Goal: Task Accomplishment & Management: Manage account settings

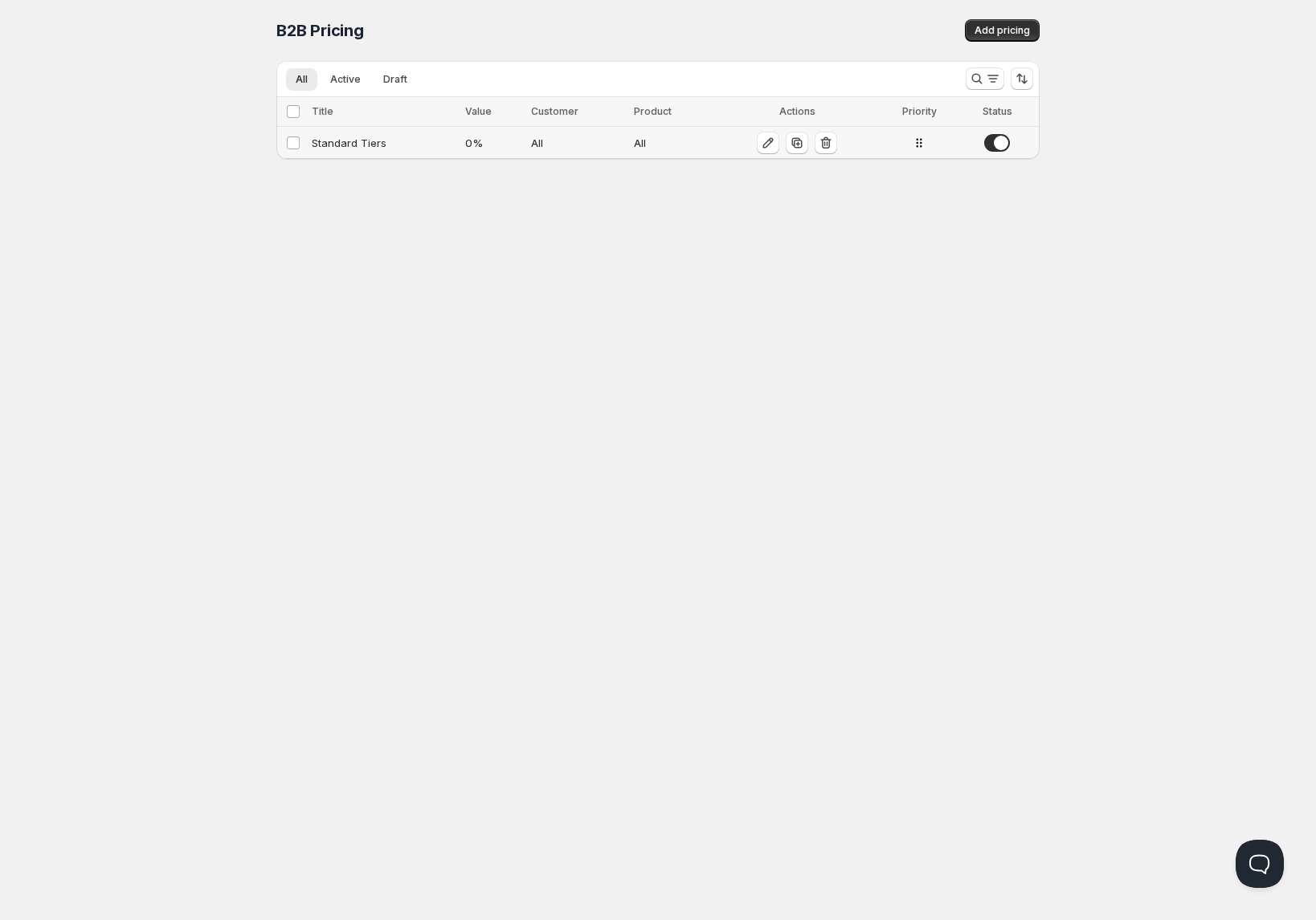
click at [382, 139] on div "Standard Tiers" at bounding box center [383, 143] width 144 height 16
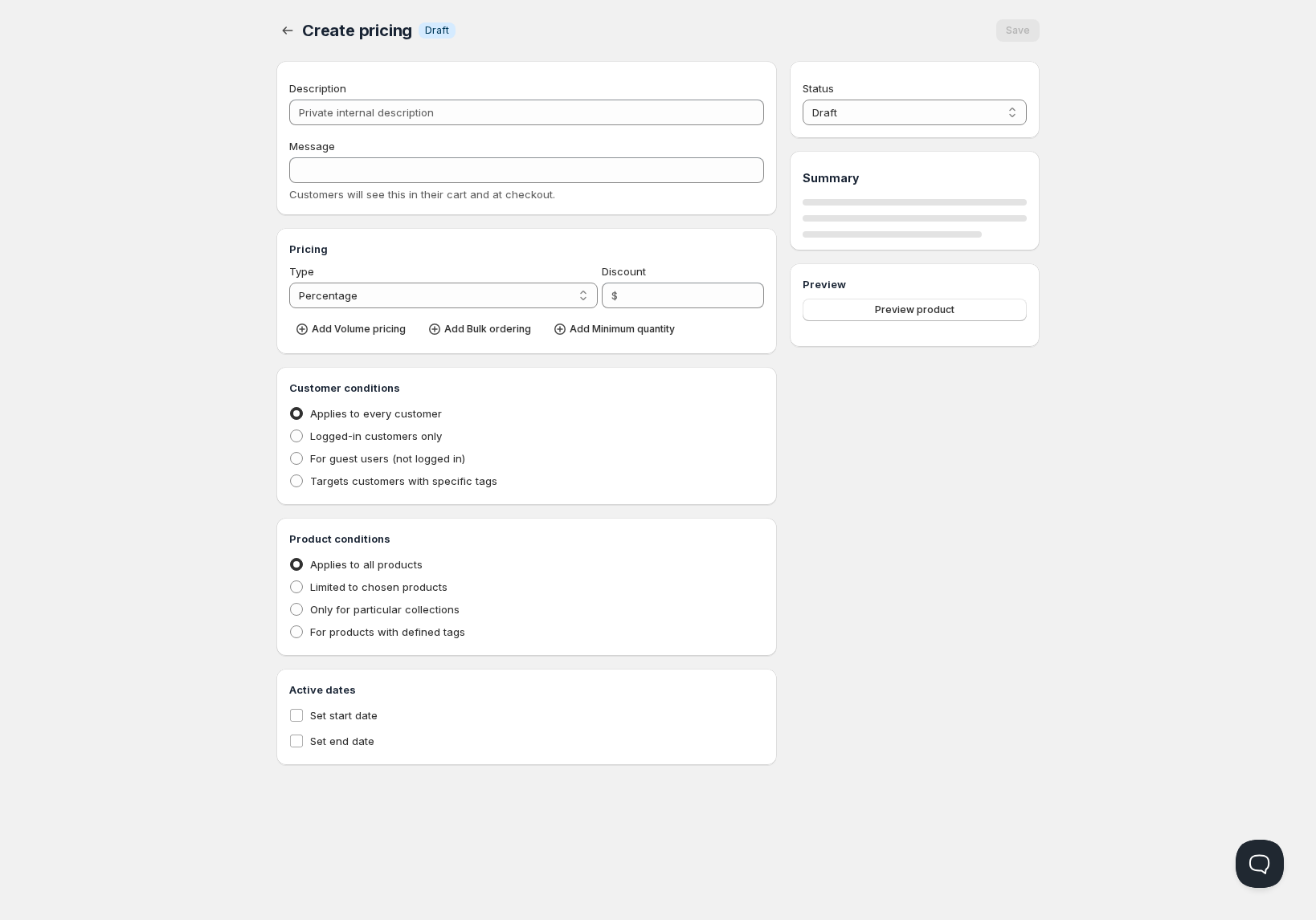
type input "Standard Tiers"
type input "Bulk_Pricing_Discount"
type input "0"
radio input "true"
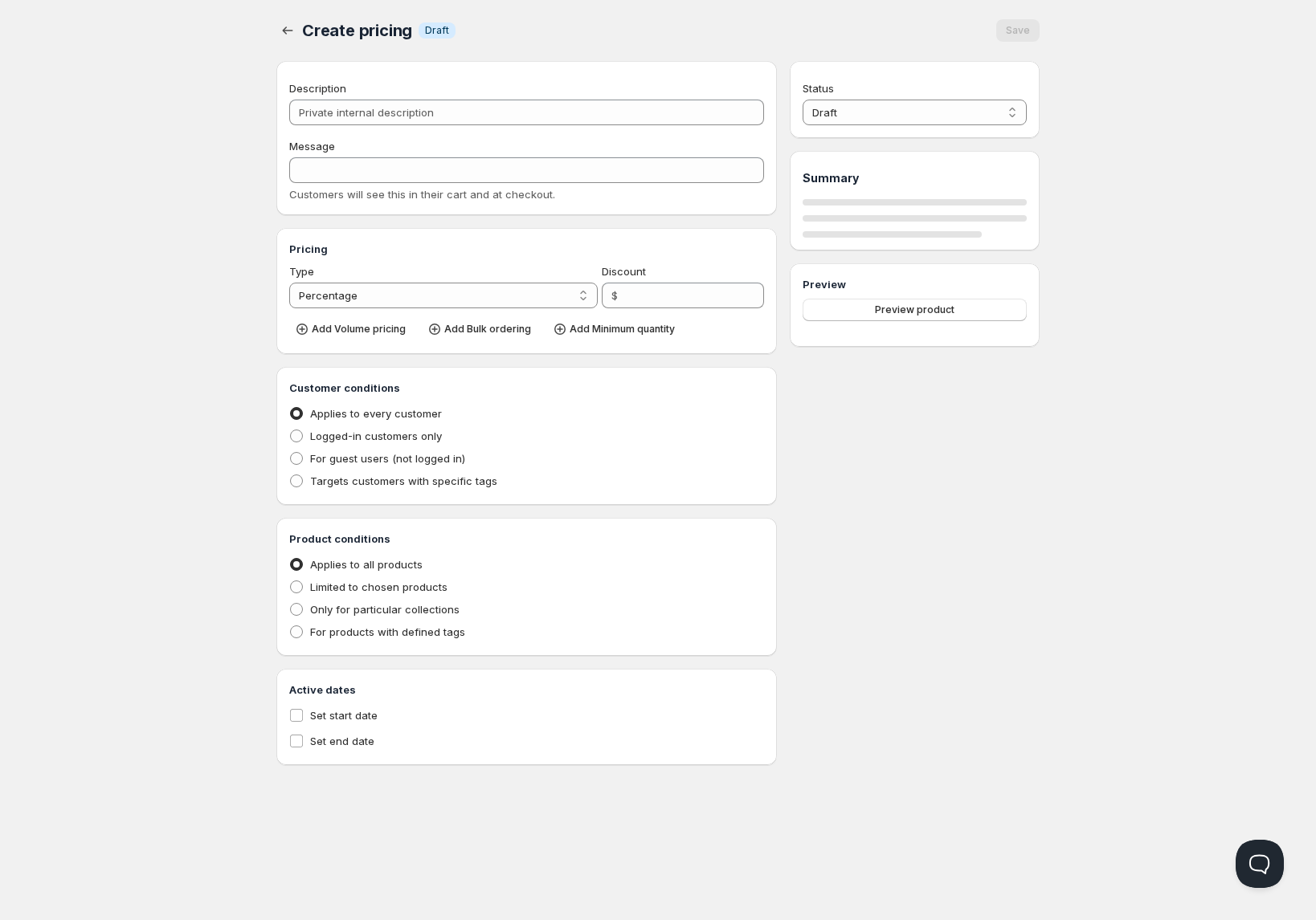
select select "1"
select select "4"
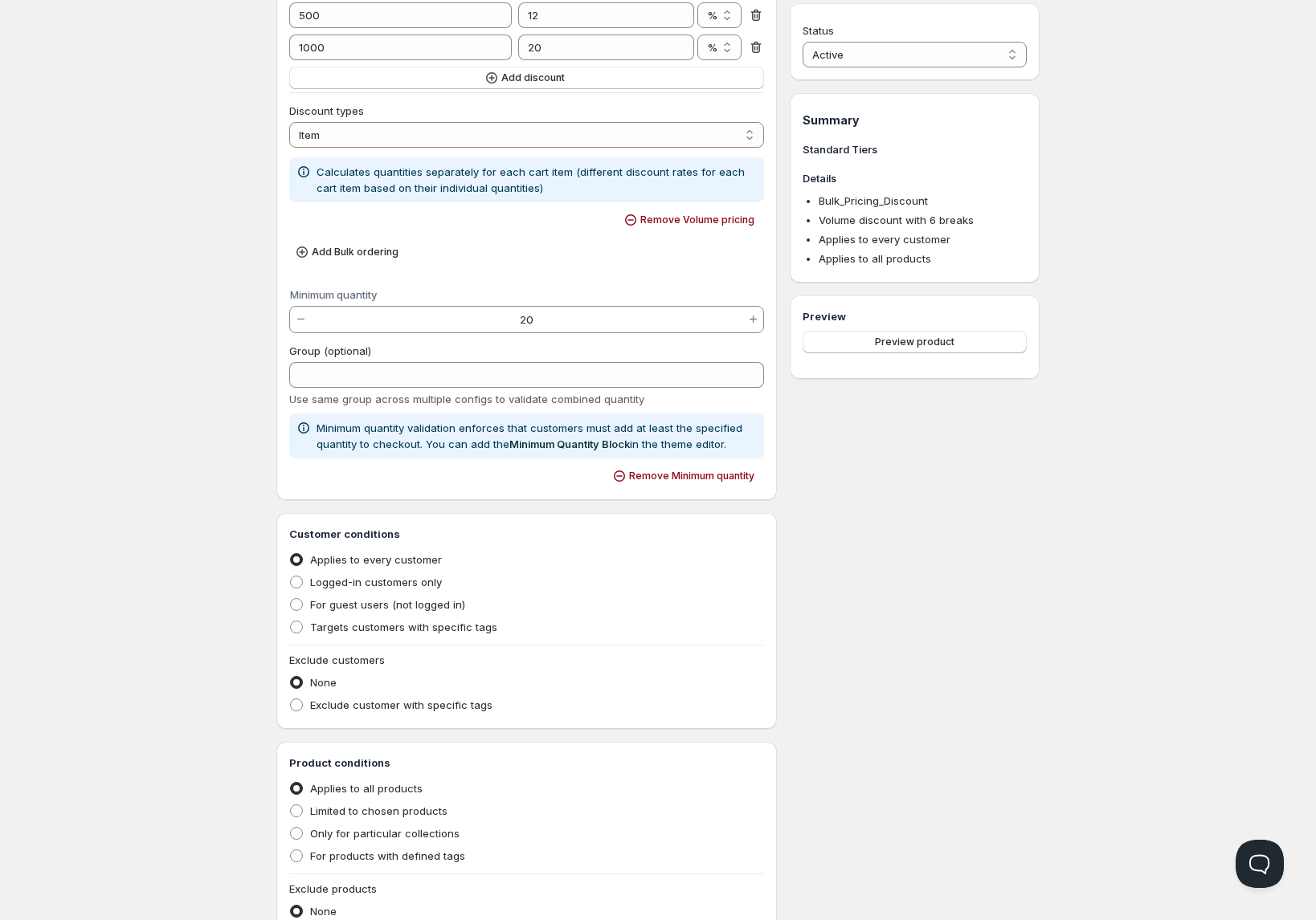
scroll to position [703, 0]
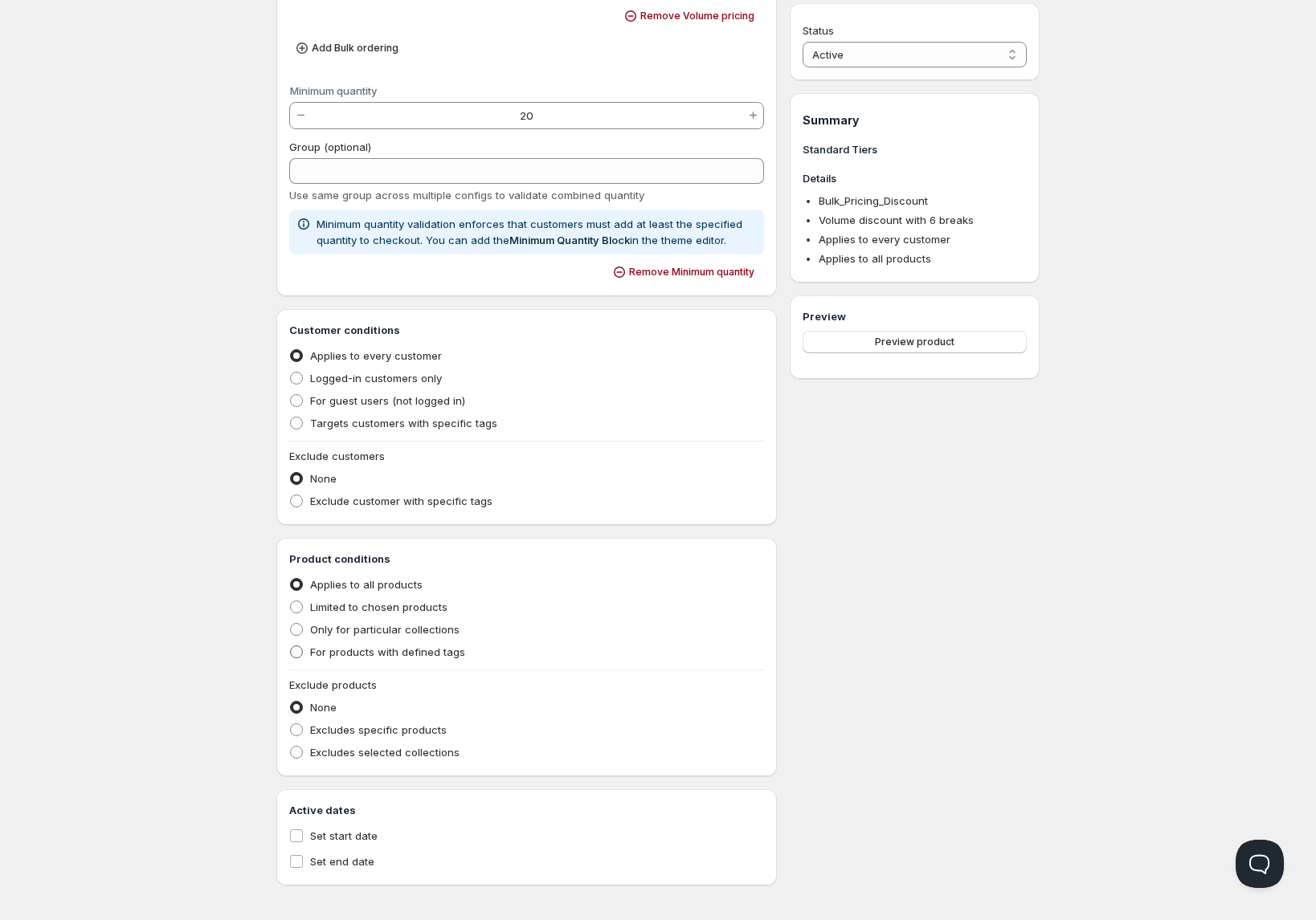
click at [376, 649] on span "For products with defined tags" at bounding box center [387, 651] width 155 height 13
click at [291, 647] on input "For products with defined tags" at bounding box center [290, 646] width 1 height 1
radio input "true"
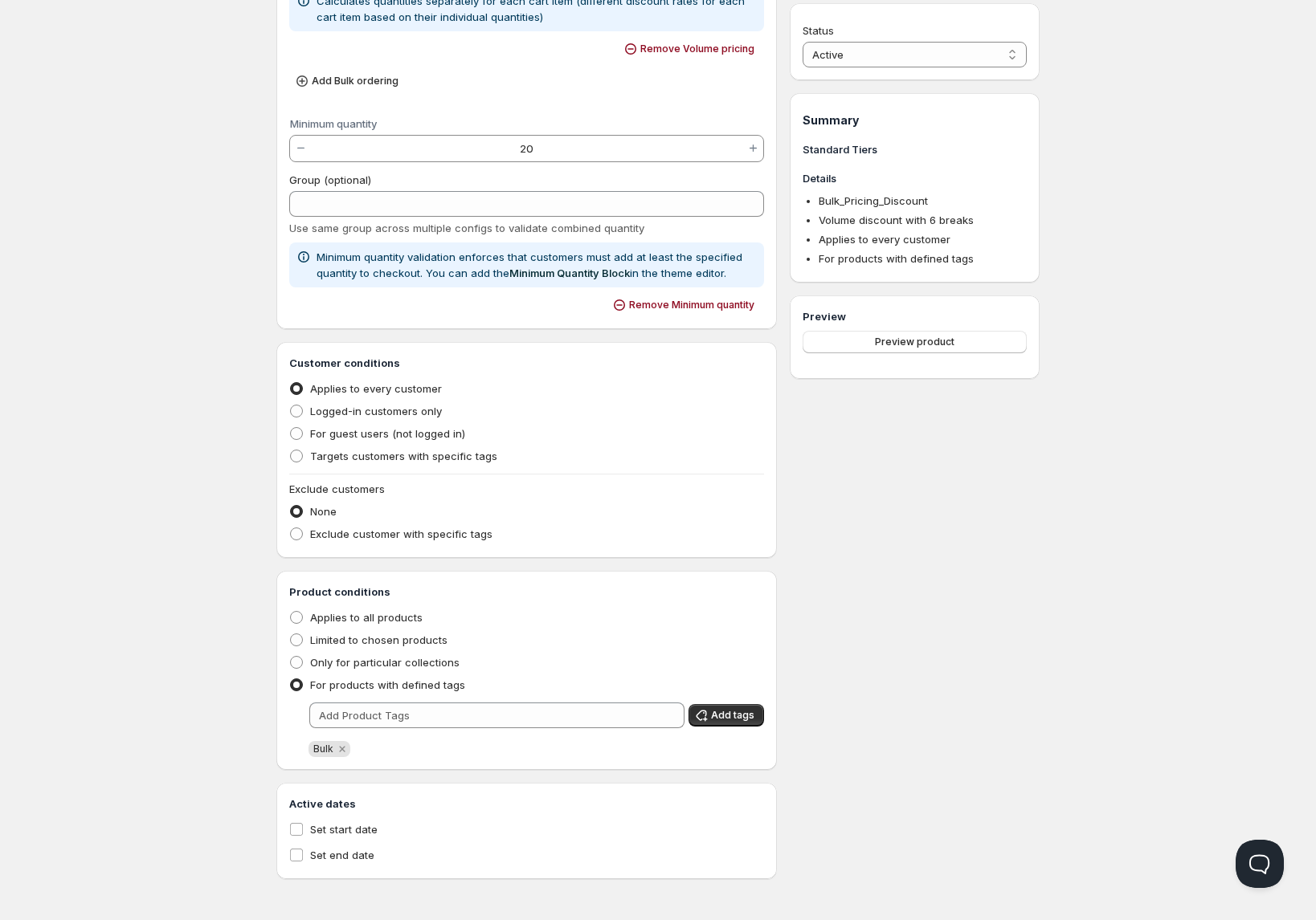
scroll to position [670, 0]
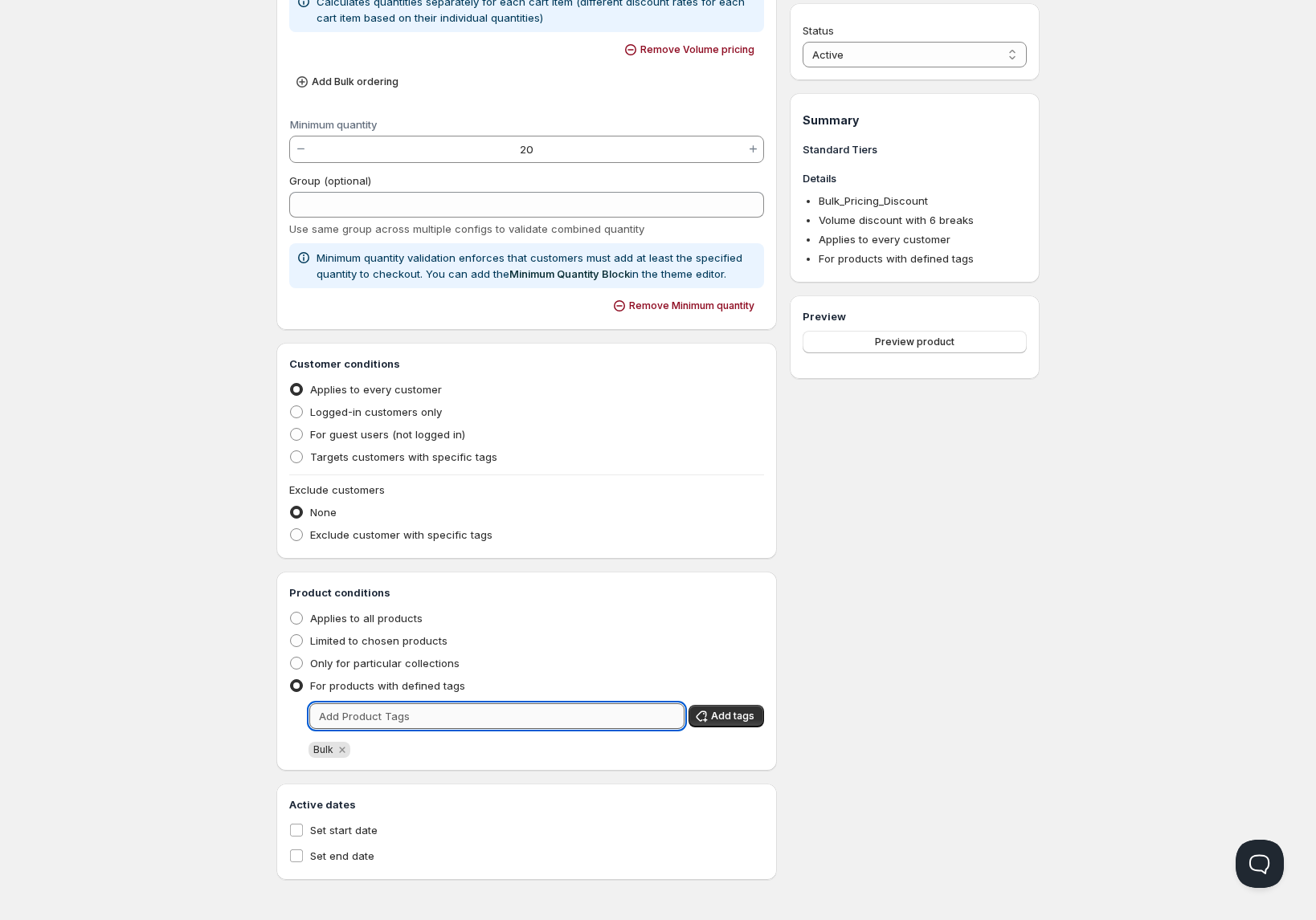
click at [390, 719] on input "text" at bounding box center [497, 716] width 375 height 25
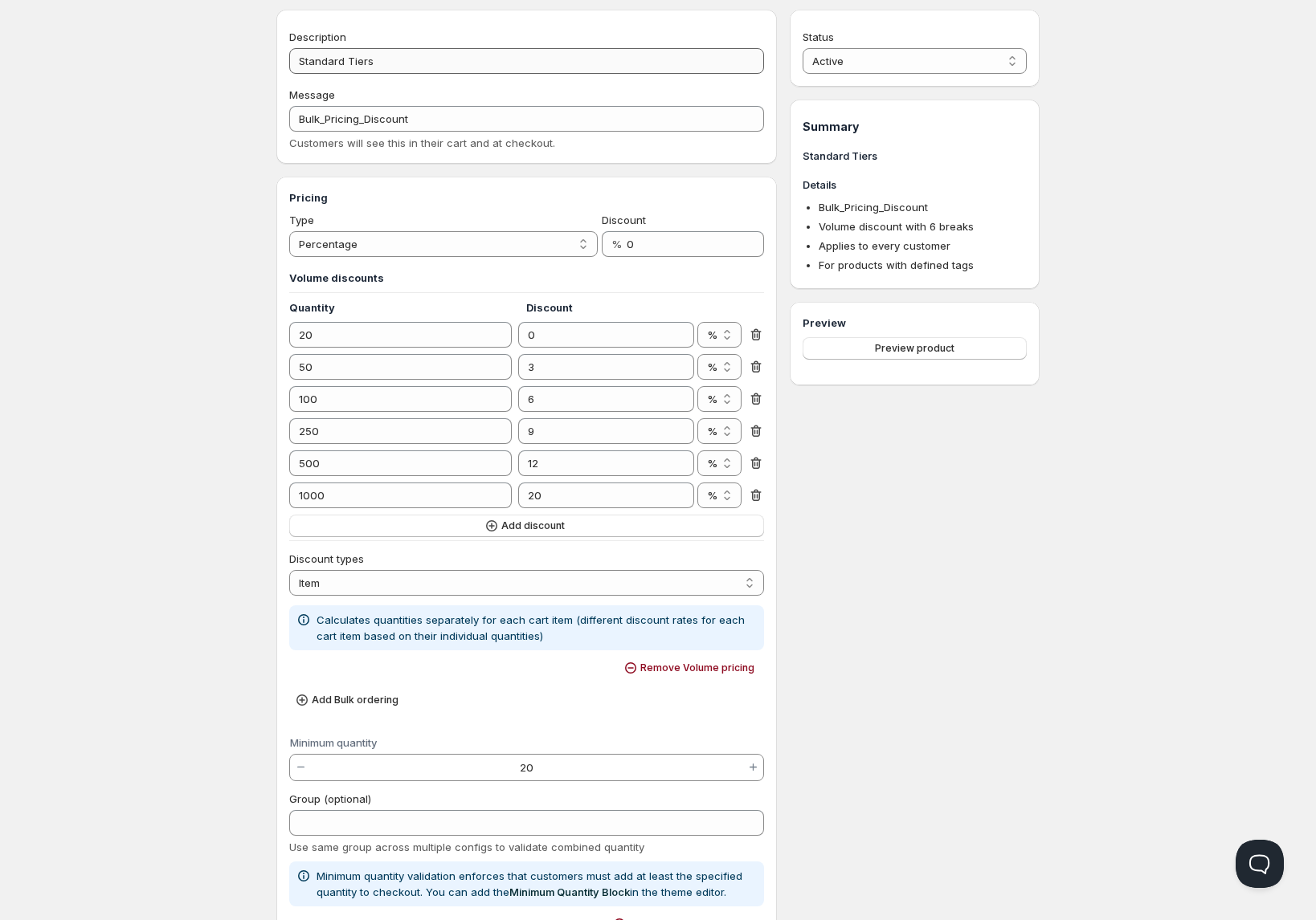
scroll to position [0, 0]
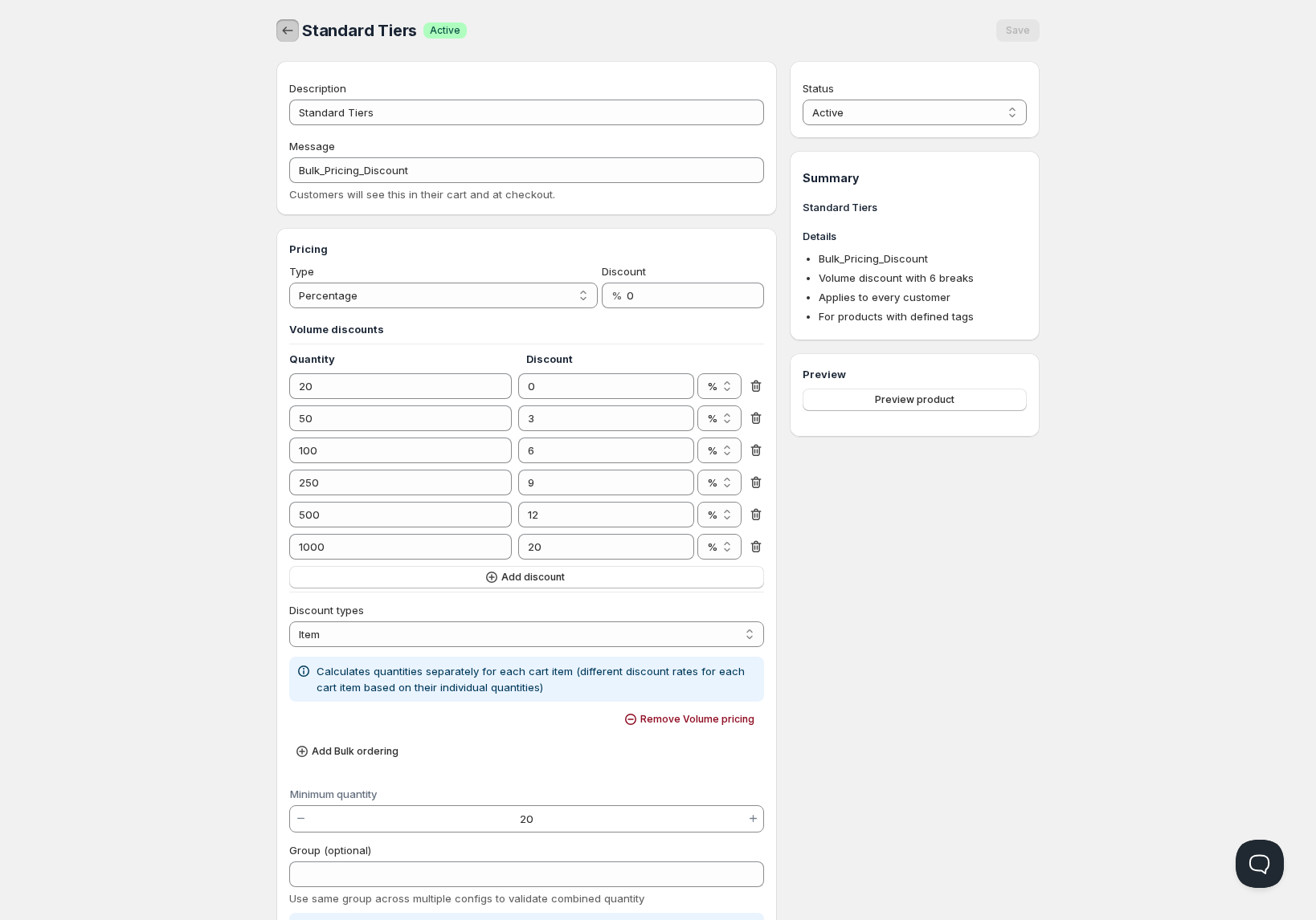
click at [280, 30] on icon "button" at bounding box center [287, 30] width 16 height 16
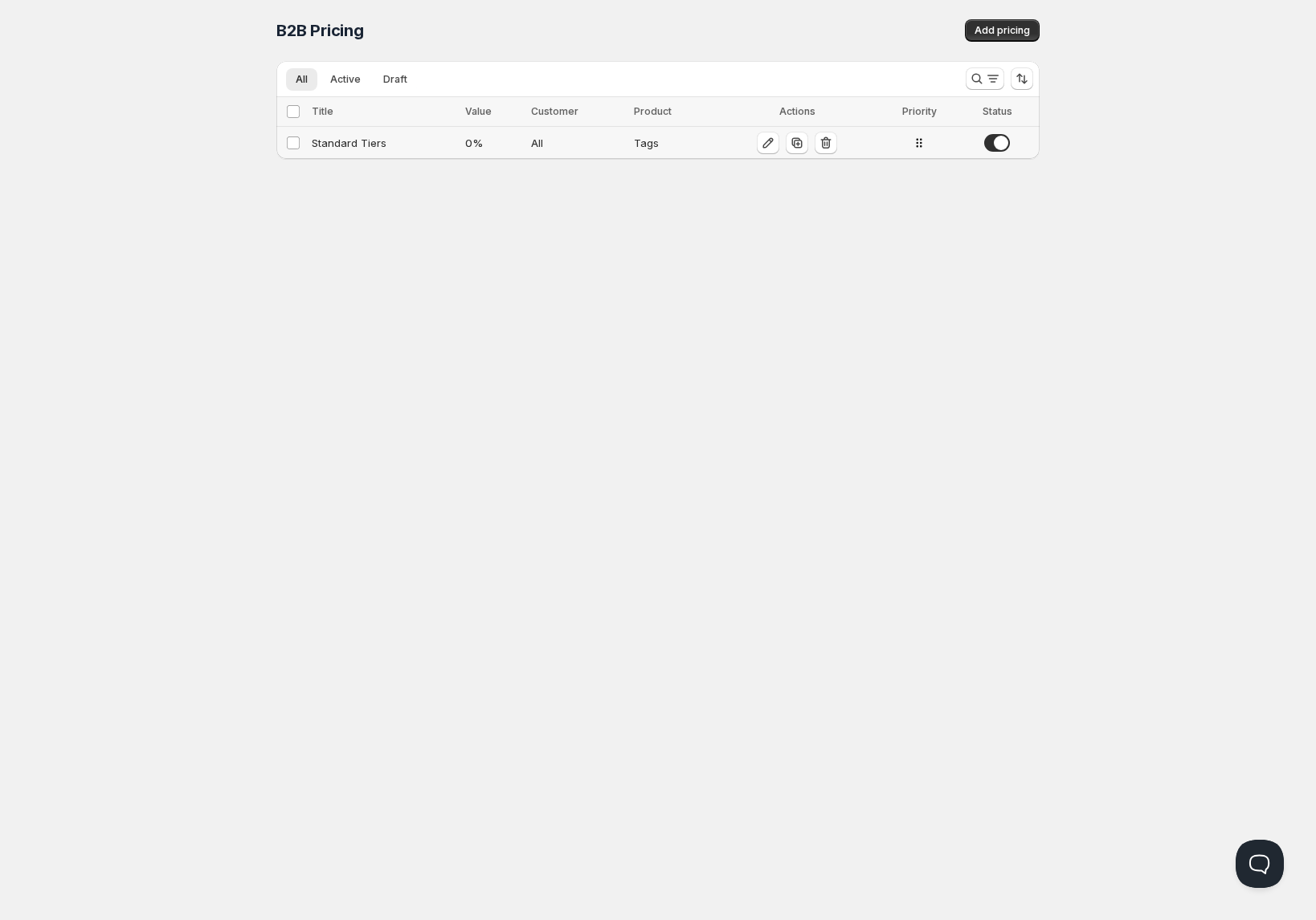
click at [348, 146] on div "Standard Tiers" at bounding box center [383, 143] width 144 height 16
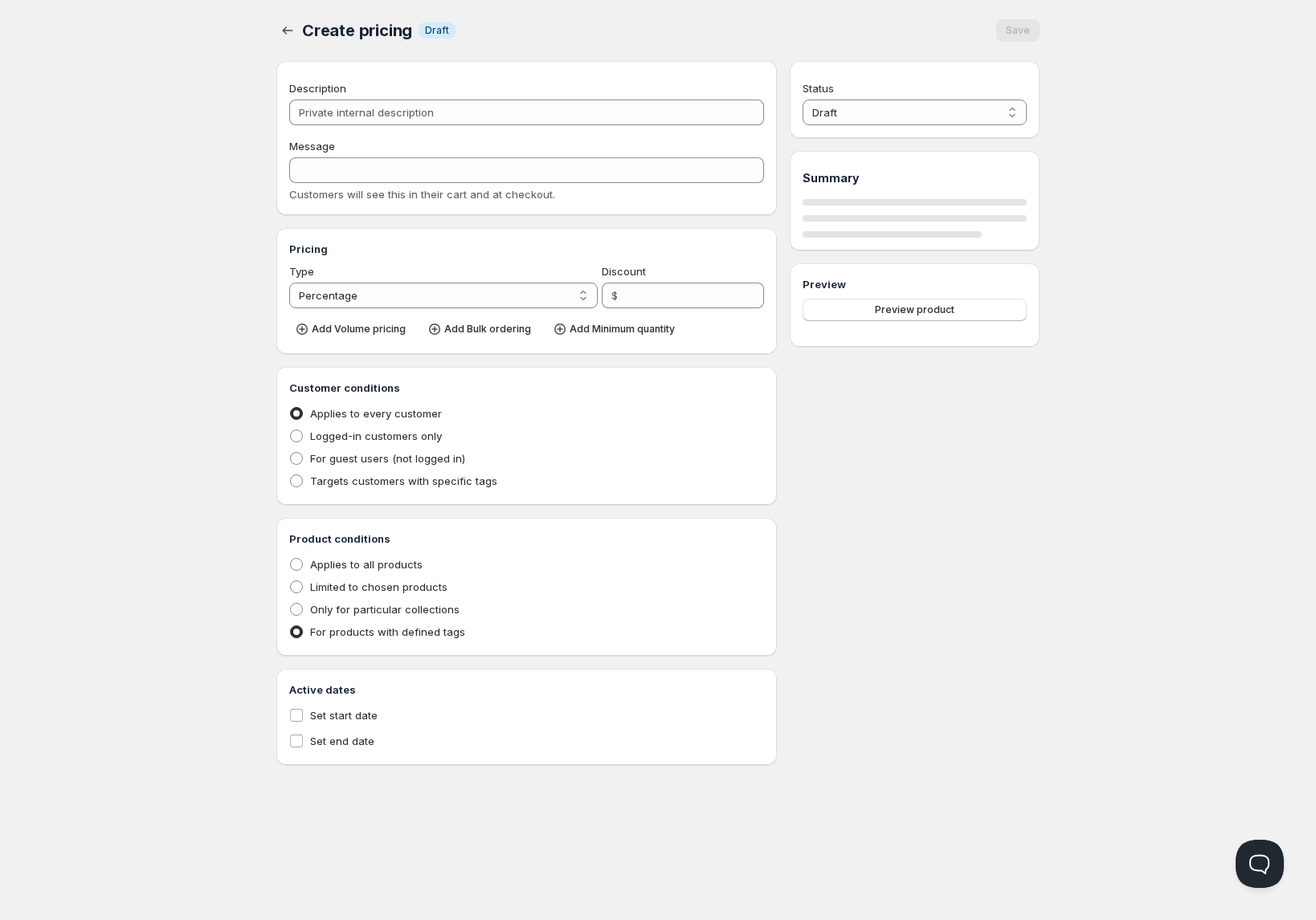
type input "Standard Tiers"
type input "Bulk_Pricing_Discount"
type input "0"
radio input "true"
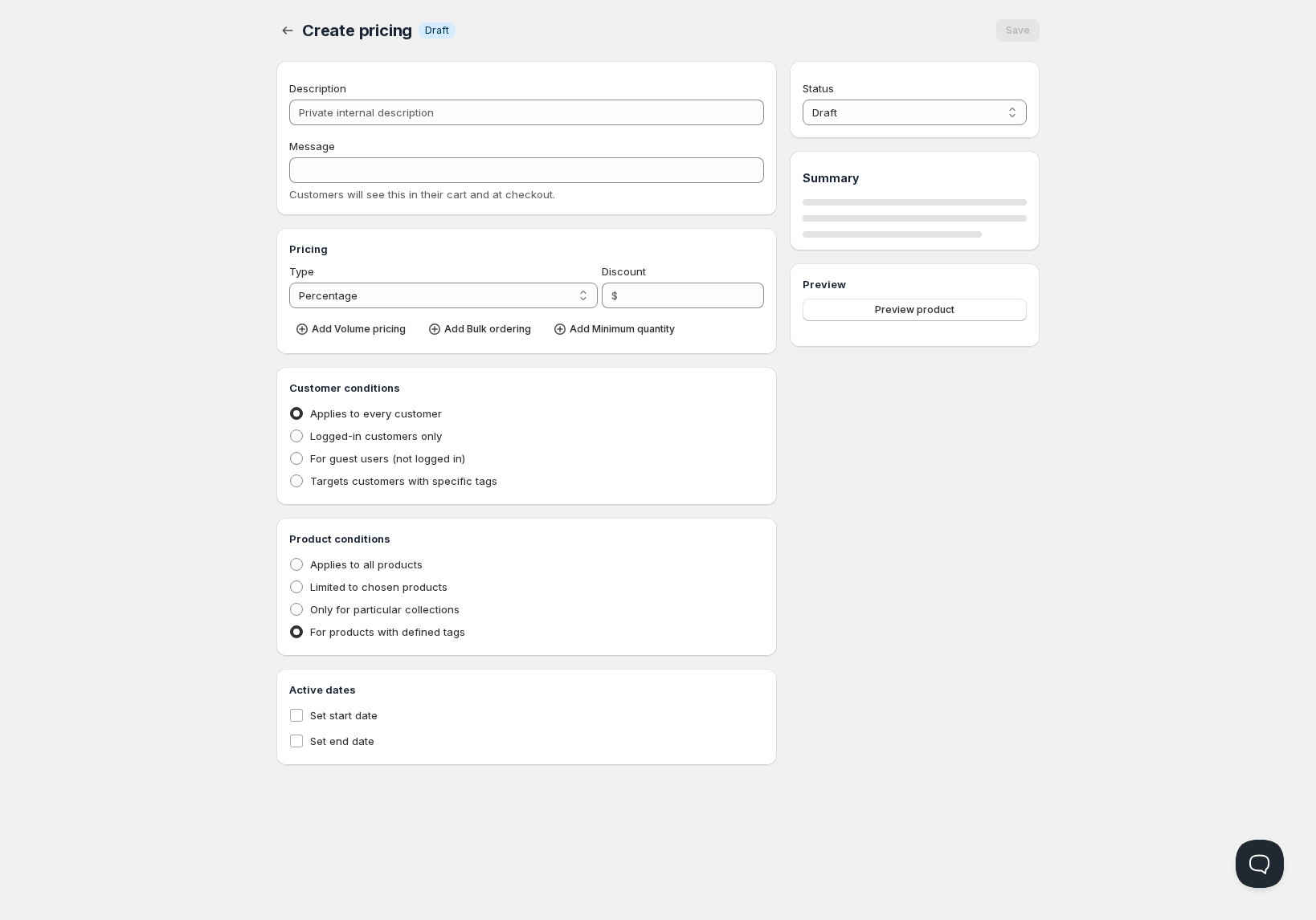
select select "1"
select select "4"
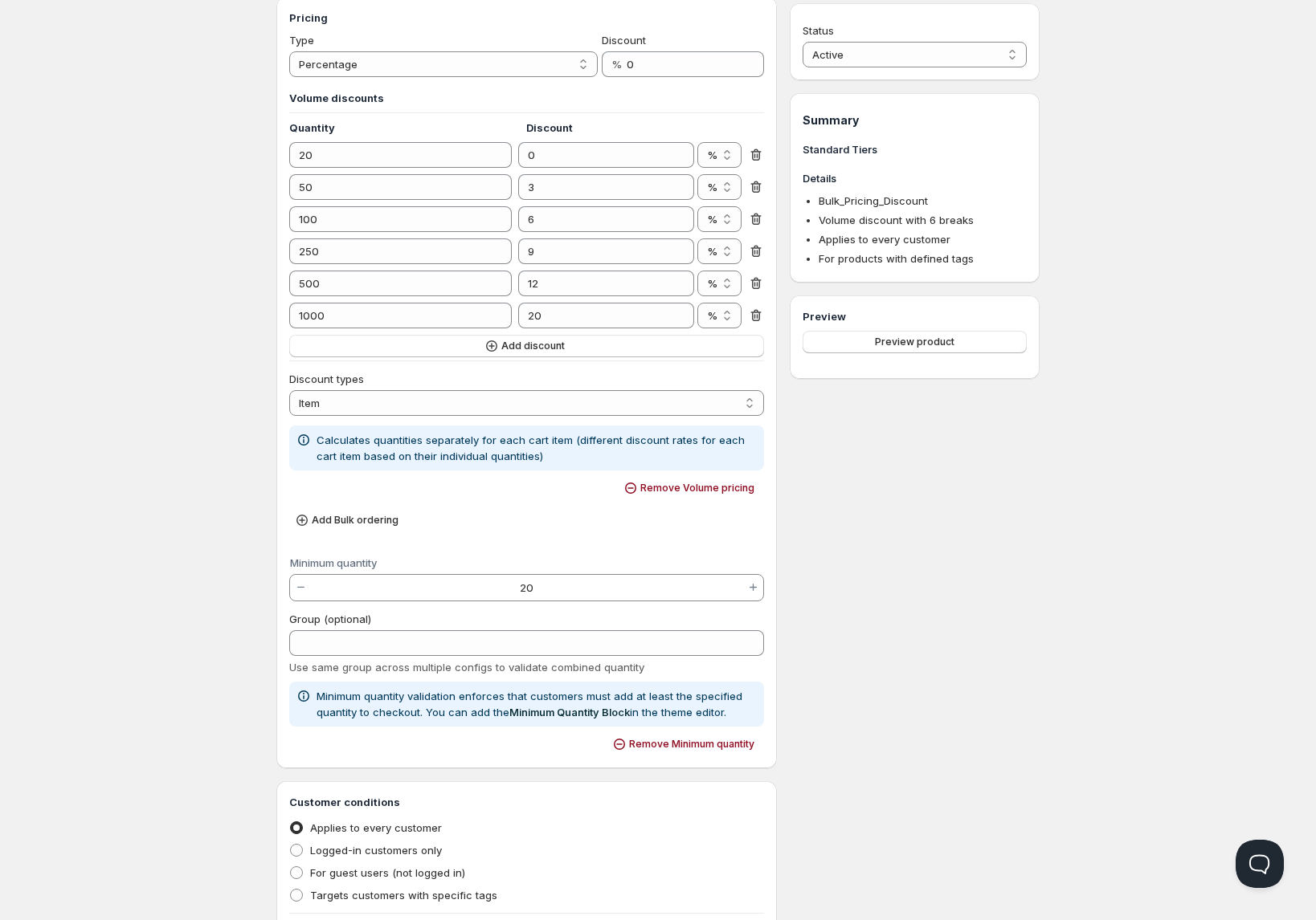
scroll to position [342, 0]
